Goal: Task Accomplishment & Management: Manage account settings

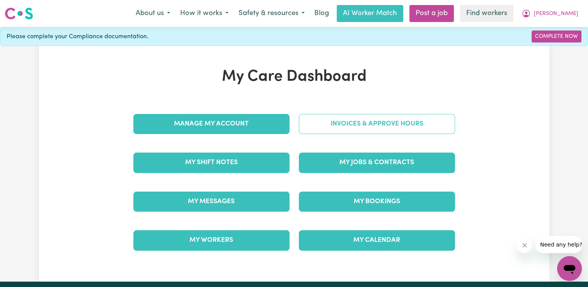
click at [323, 128] on link "Invoices & Approve Hours" at bounding box center [377, 124] width 156 height 20
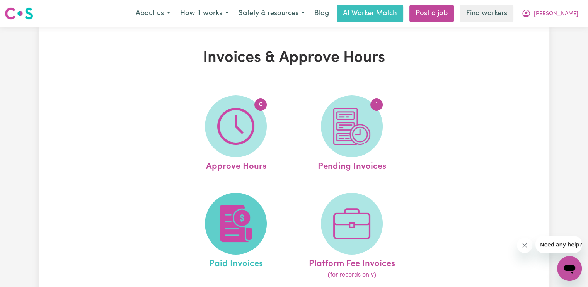
click at [253, 224] on img at bounding box center [235, 223] width 37 height 37
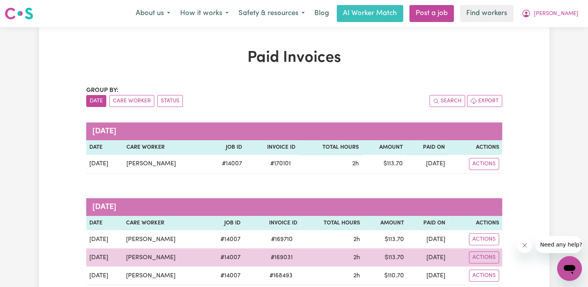
click at [266, 254] on span "# 169031" at bounding box center [281, 257] width 31 height 9
click at [269, 259] on span "# 169031" at bounding box center [281, 257] width 31 height 9
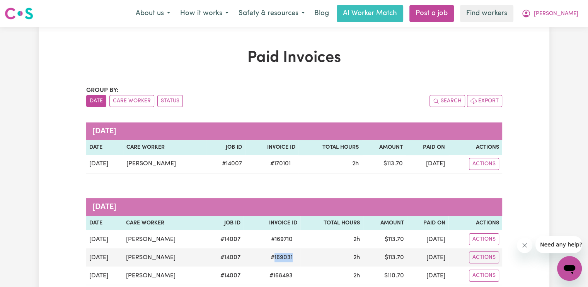
copy span "169031"
click at [569, 21] on button "[PERSON_NAME]" at bounding box center [549, 13] width 67 height 16
click at [557, 48] on link "Logout" at bounding box center [552, 44] width 61 height 15
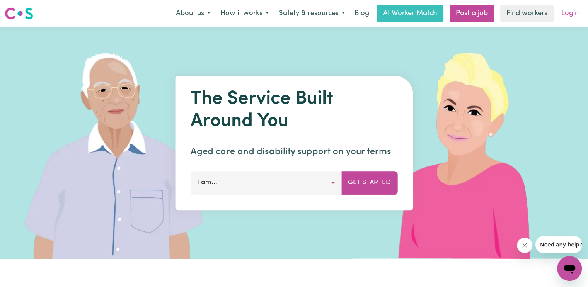
click at [572, 15] on link "Login" at bounding box center [570, 13] width 27 height 17
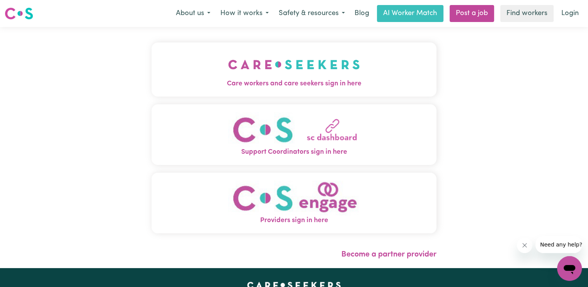
click at [220, 87] on span "Care workers and care seekers sign in here" at bounding box center [294, 84] width 285 height 10
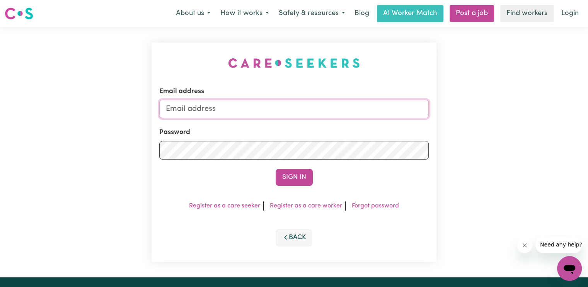
click at [261, 112] on input "Email address" at bounding box center [293, 109] width 269 height 19
drag, startPoint x: 268, startPoint y: 112, endPoint x: 243, endPoint y: 109, distance: 25.0
click at [268, 112] on input "superuser~" at bounding box center [293, 109] width 269 height 19
paste input "[PERSON_NAME]"
click at [230, 108] on input "superuser~[PERSON_NAME]" at bounding box center [293, 109] width 269 height 19
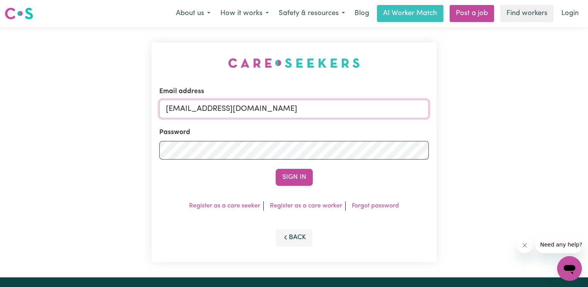
type input "[EMAIL_ADDRESS][DOMAIN_NAME]"
click at [276, 169] on button "Sign In" at bounding box center [294, 177] width 37 height 17
